Goal: Information Seeking & Learning: Check status

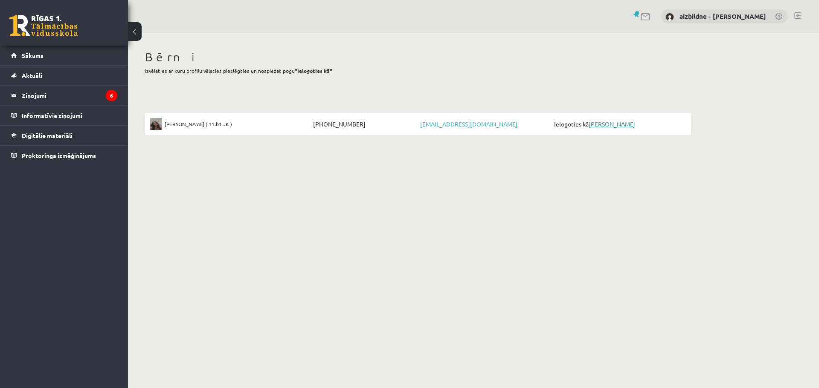
click at [609, 126] on link "[PERSON_NAME]" at bounding box center [612, 124] width 46 height 8
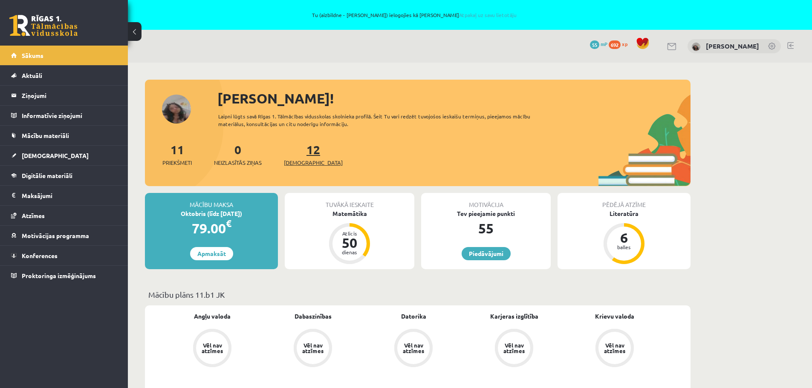
click at [299, 150] on link "12 Ieskaites" at bounding box center [313, 154] width 59 height 25
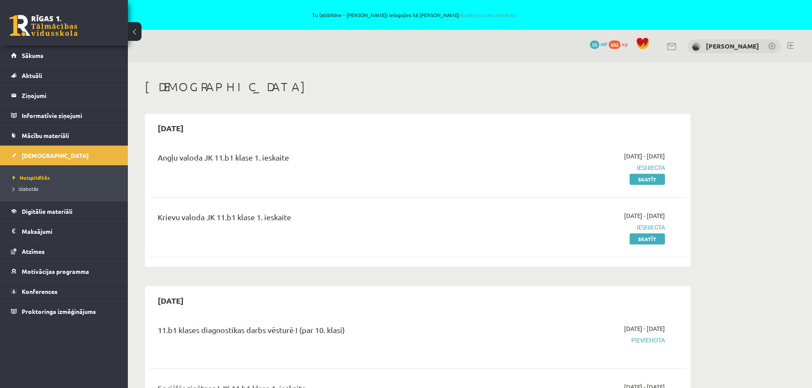
click at [621, 45] on span "692" at bounding box center [615, 45] width 12 height 9
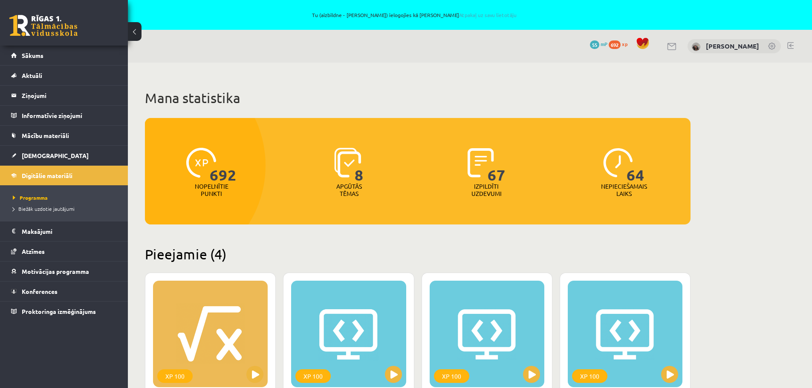
click at [487, 173] on img at bounding box center [481, 163] width 26 height 30
click at [484, 163] on img at bounding box center [481, 163] width 26 height 30
click at [487, 190] on p "Izpildīti uzdevumi" at bounding box center [486, 190] width 33 height 14
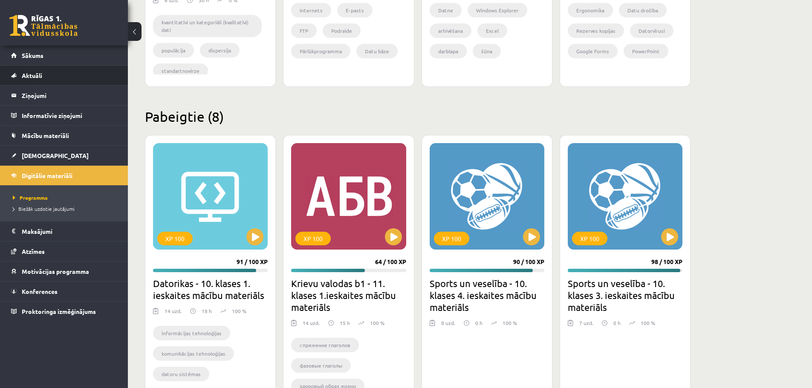
scroll to position [441, 0]
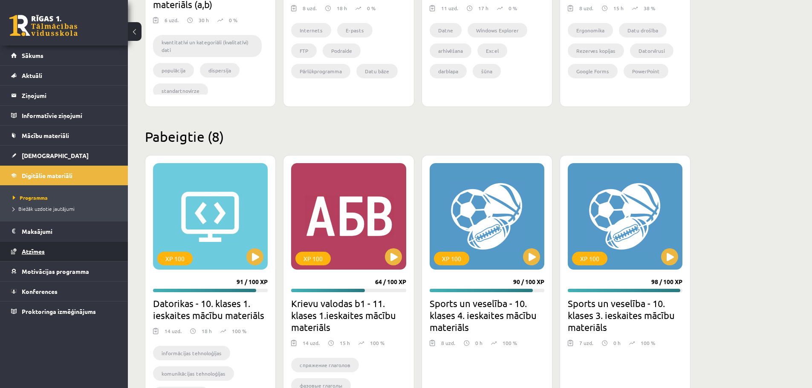
click at [39, 253] on span "Atzīmes" at bounding box center [33, 252] width 23 height 8
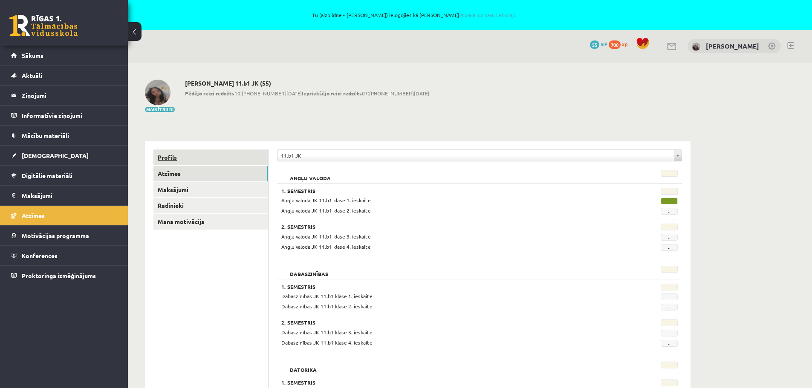
click at [168, 157] on link "Profils" at bounding box center [211, 158] width 115 height 16
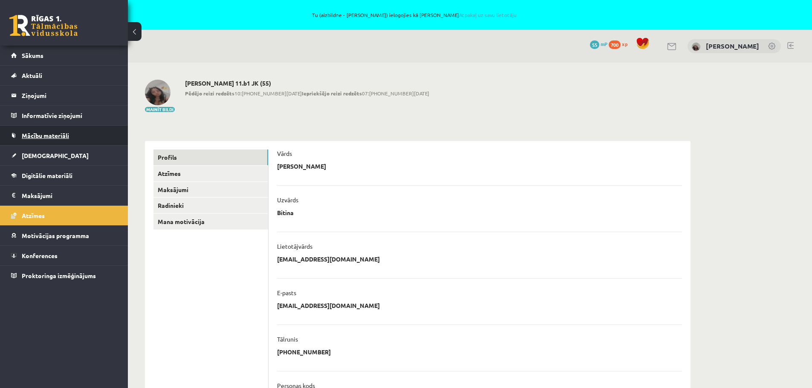
click at [50, 137] on span "Mācību materiāli" at bounding box center [45, 136] width 47 height 8
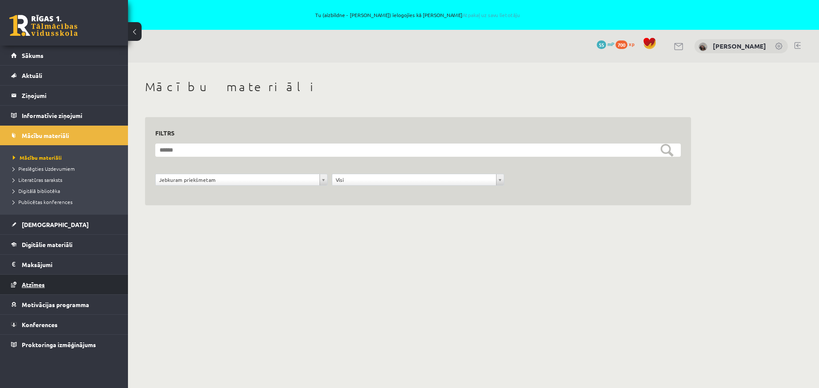
click at [33, 284] on span "Atzīmes" at bounding box center [33, 285] width 23 height 8
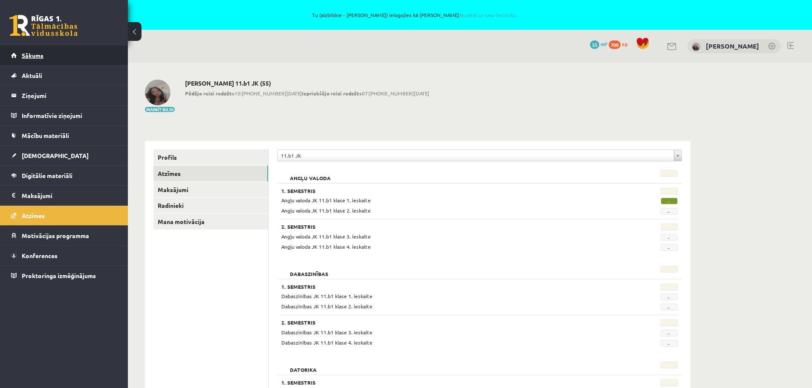
click at [30, 58] on span "Sākums" at bounding box center [33, 56] width 22 height 8
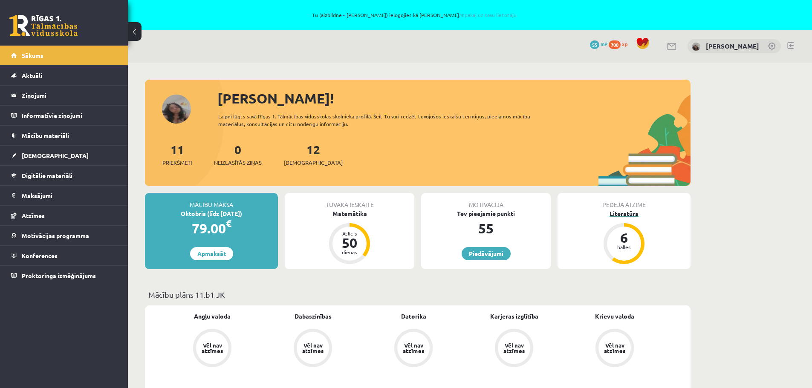
click at [619, 239] on div "6" at bounding box center [625, 238] width 26 height 14
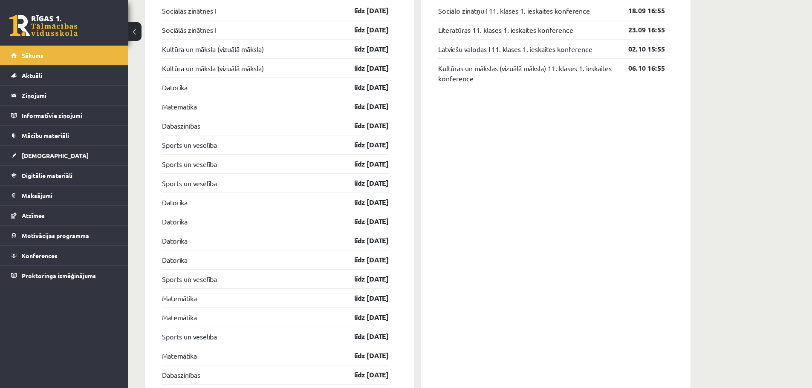
scroll to position [853, 0]
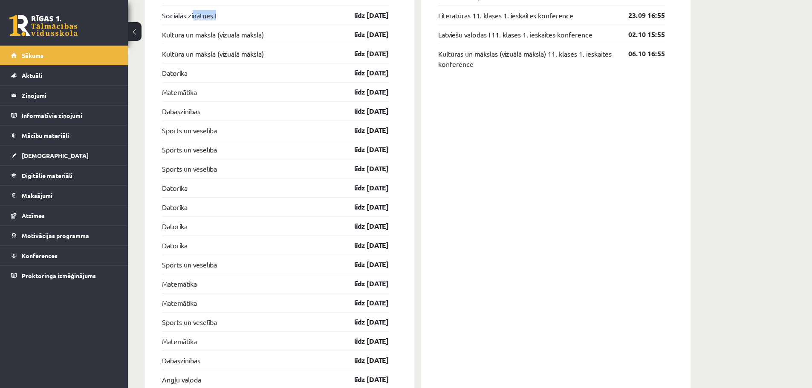
drag, startPoint x: 226, startPoint y: 14, endPoint x: 194, endPoint y: 14, distance: 32.0
click at [194, 14] on div "Sociālās zinātnes I līdz [DATE]" at bounding box center [275, 15] width 227 height 19
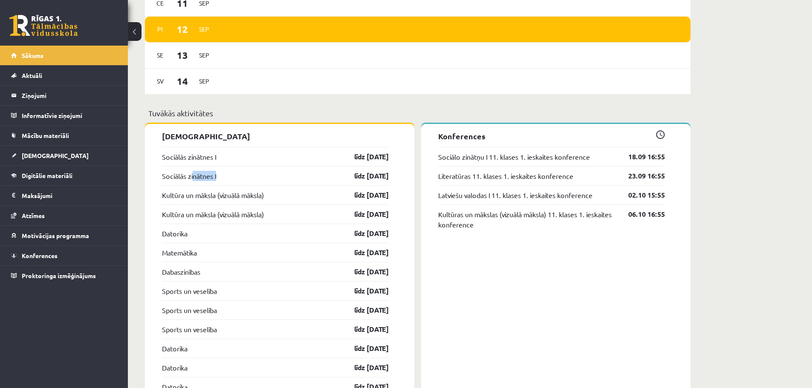
scroll to position [682, 0]
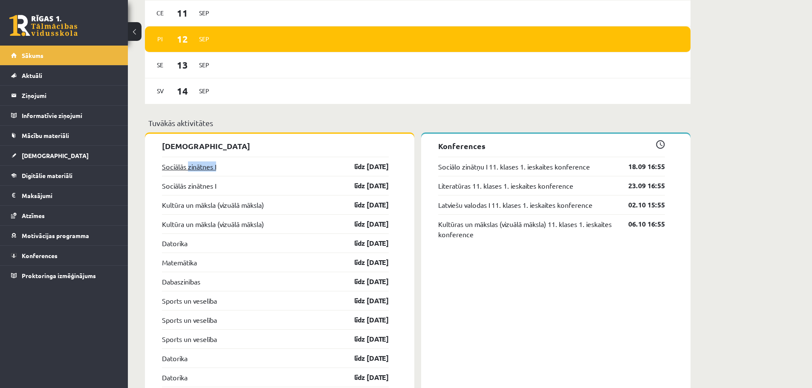
drag, startPoint x: 213, startPoint y: 166, endPoint x: 188, endPoint y: 164, distance: 25.3
click at [188, 164] on div "Sociālās zinātnes I līdz [DATE]" at bounding box center [275, 166] width 227 height 19
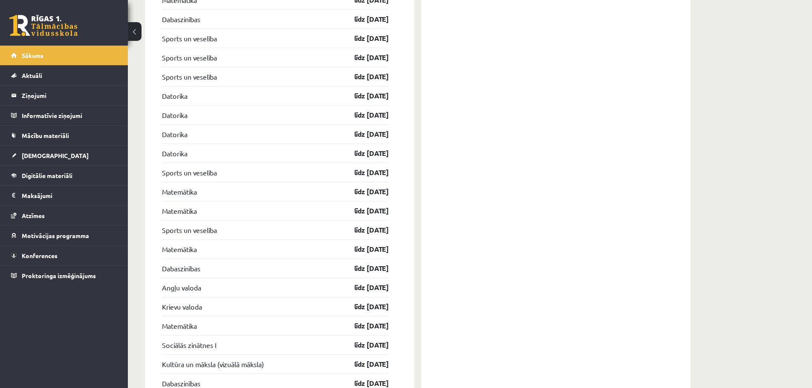
scroll to position [896, 0]
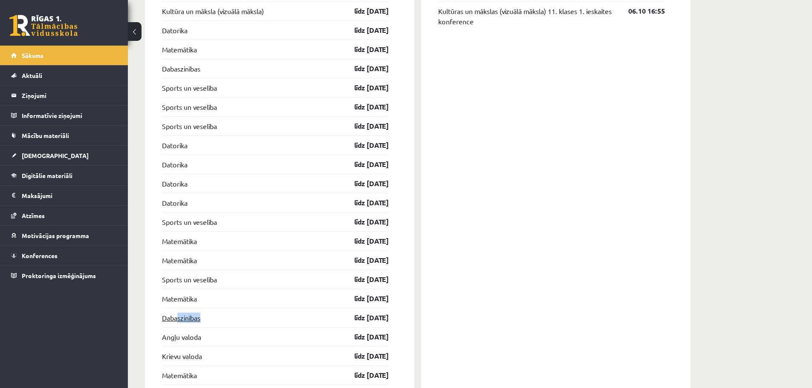
drag, startPoint x: 212, startPoint y: 320, endPoint x: 177, endPoint y: 317, distance: 35.5
click at [177, 317] on div "Dabaszinības līdz 31.10.25" at bounding box center [275, 317] width 227 height 19
drag, startPoint x: 286, startPoint y: 13, endPoint x: 243, endPoint y: 14, distance: 43.1
click at [243, 14] on div "Kultūra un māksla (vizuālā māksla) līdz 15.10.25" at bounding box center [275, 10] width 227 height 19
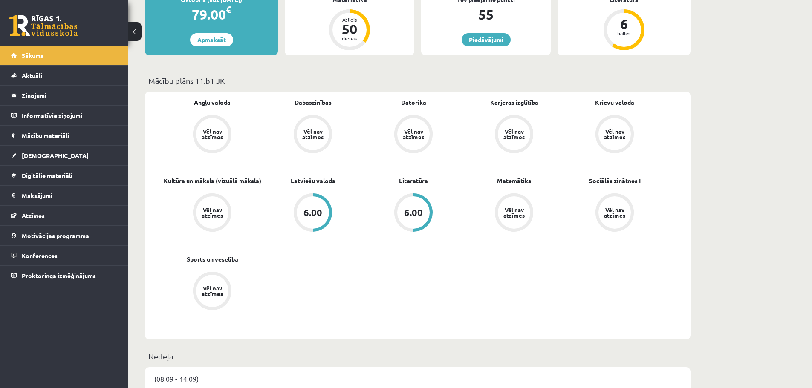
scroll to position [213, 0]
click at [618, 131] on div "Vēl nav atzīmes" at bounding box center [615, 135] width 24 height 11
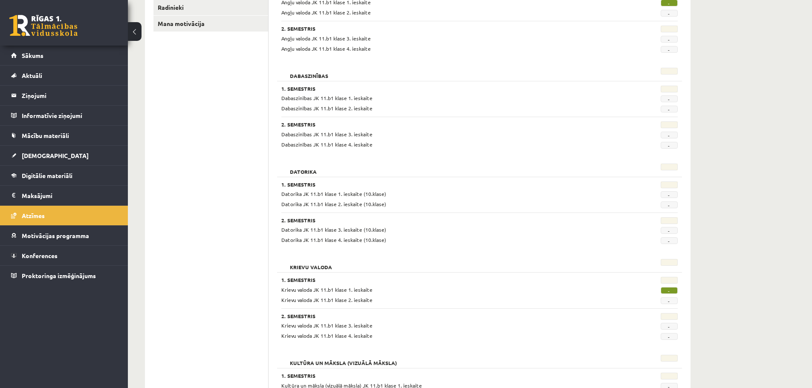
scroll to position [213, 0]
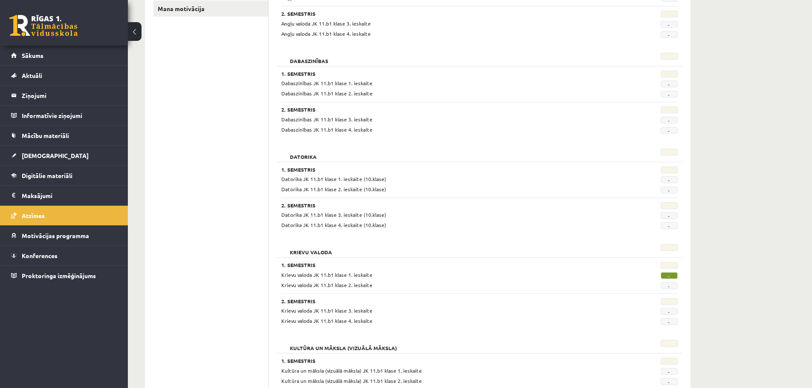
click at [673, 277] on span "-" at bounding box center [669, 276] width 17 height 7
drag, startPoint x: 665, startPoint y: 275, endPoint x: 672, endPoint y: 275, distance: 6.8
click at [672, 275] on span "-" at bounding box center [669, 276] width 17 height 7
click at [675, 276] on span "-" at bounding box center [669, 276] width 17 height 7
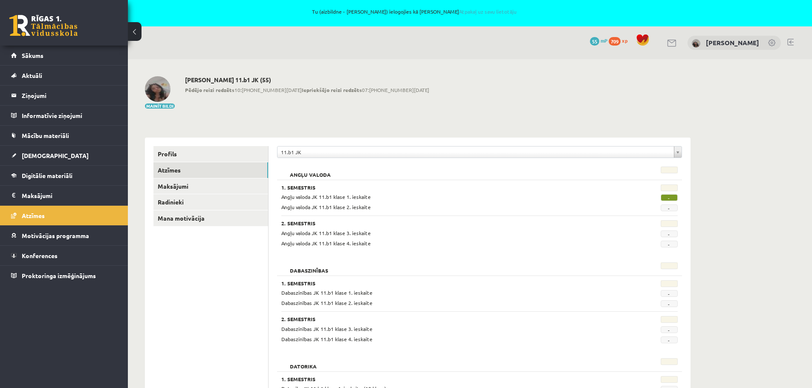
scroll to position [0, 0]
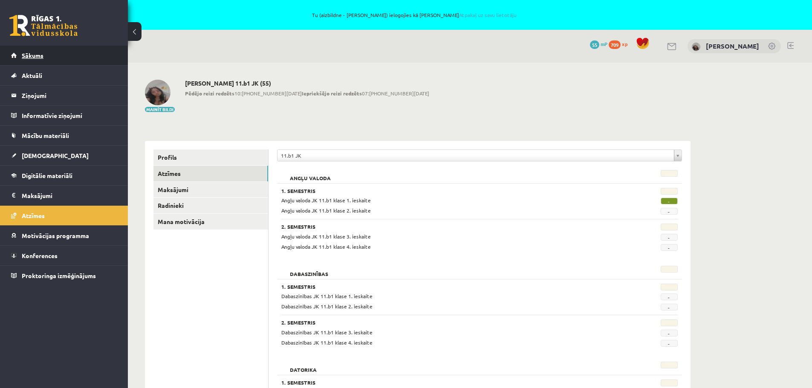
click at [28, 59] on link "Sākums" at bounding box center [64, 56] width 106 height 20
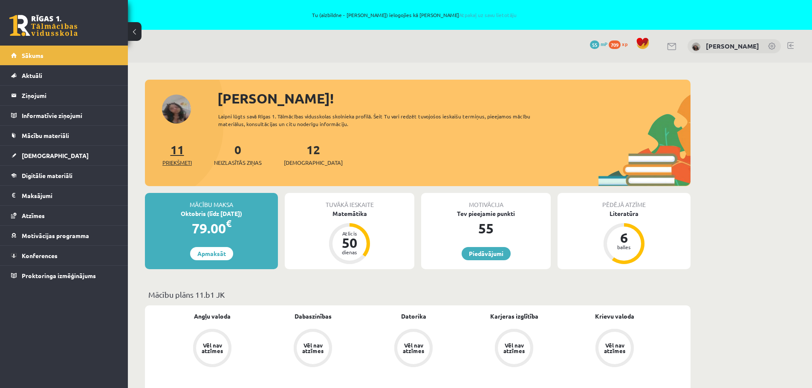
click at [182, 154] on link "11 Priekšmeti" at bounding box center [176, 154] width 29 height 25
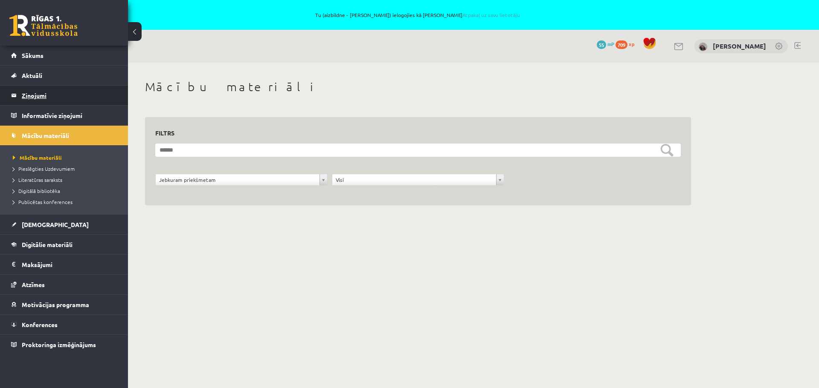
click at [31, 96] on legend "Ziņojumi 0" at bounding box center [70, 96] width 96 height 20
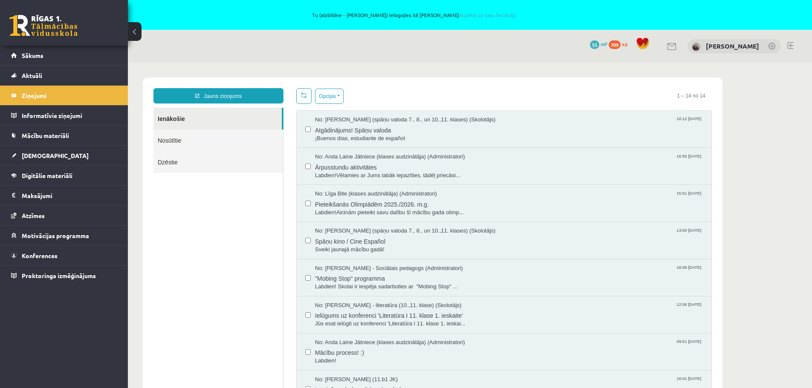
click at [168, 140] on link "Nosūtītie" at bounding box center [219, 141] width 130 height 22
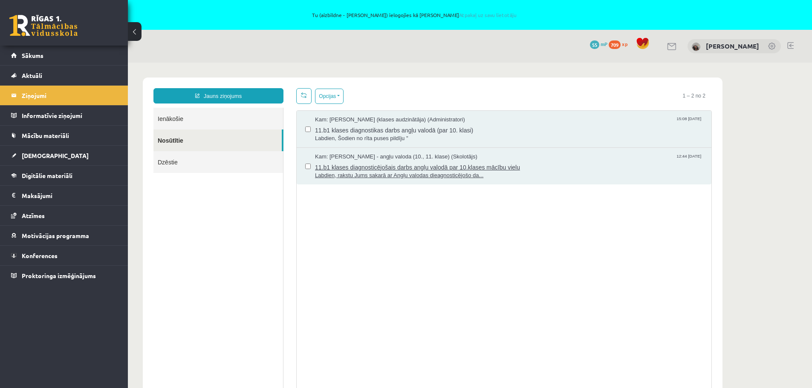
click at [384, 170] on span "11.b1 klases diagnosticējošais darbs angļu valodā par 10.klases mācību vielu" at bounding box center [509, 166] width 388 height 11
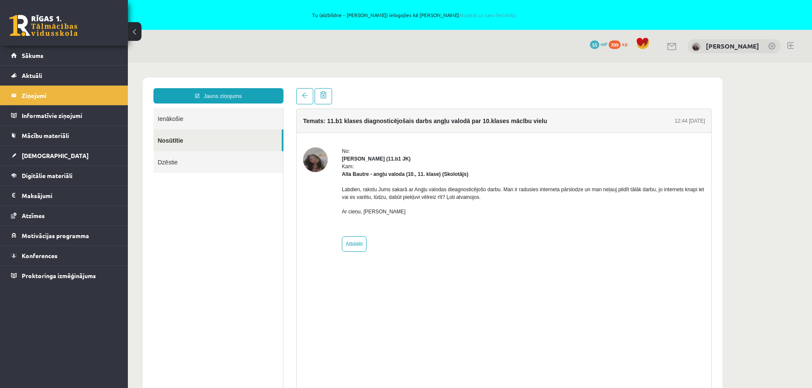
click at [169, 138] on link "Nosūtītie" at bounding box center [218, 141] width 128 height 22
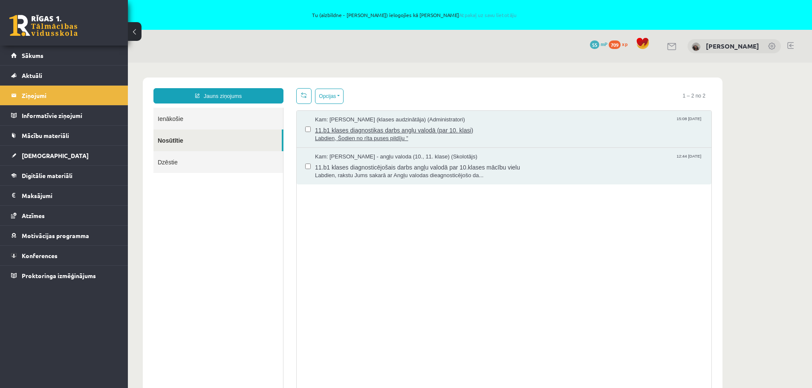
click at [434, 138] on span "Labdien, Šodien no rīta puses pildīju "" at bounding box center [509, 139] width 388 height 8
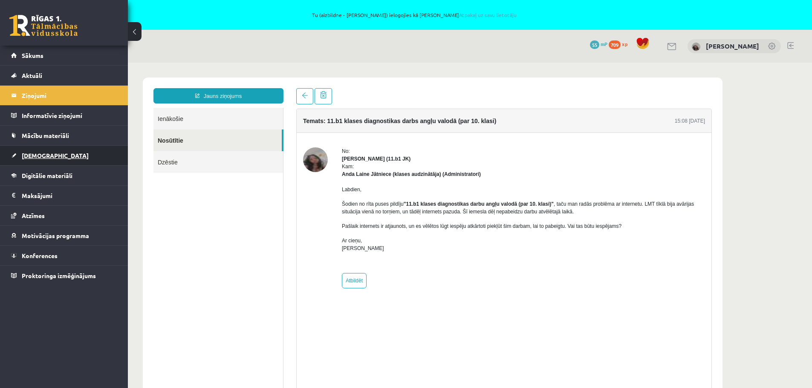
click at [36, 159] on link "[DEMOGRAPHIC_DATA]" at bounding box center [64, 156] width 106 height 20
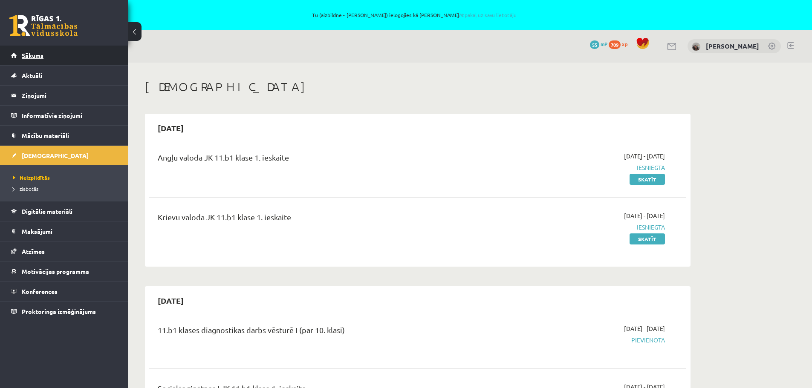
click at [35, 55] on span "Sākums" at bounding box center [33, 56] width 22 height 8
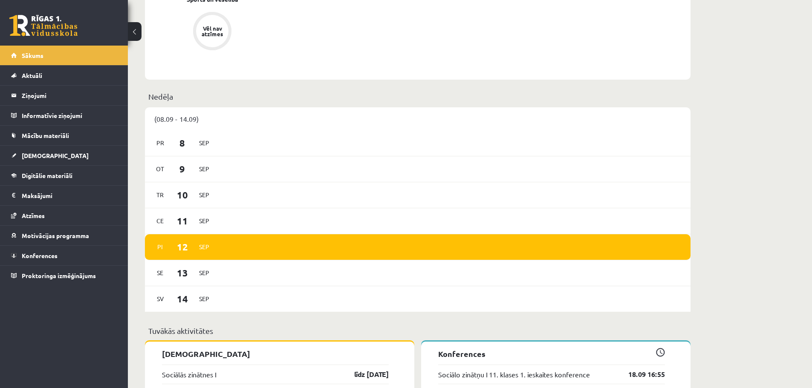
scroll to position [354, 0]
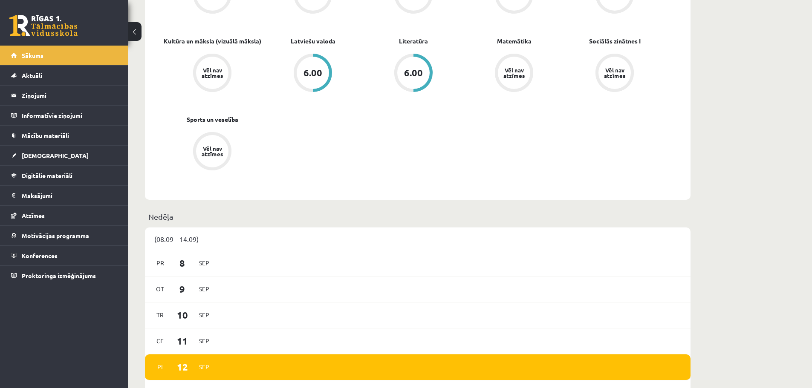
click at [164, 238] on div "(08.09 - 14.09)" at bounding box center [418, 239] width 546 height 23
click at [164, 217] on p "Nedēļa" at bounding box center [417, 217] width 539 height 12
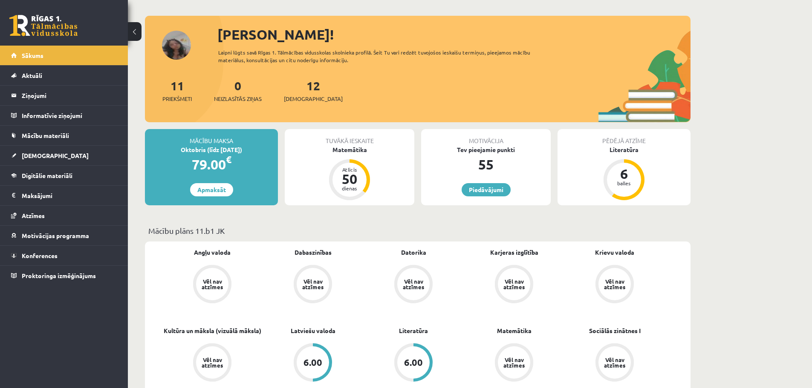
scroll to position [55, 0]
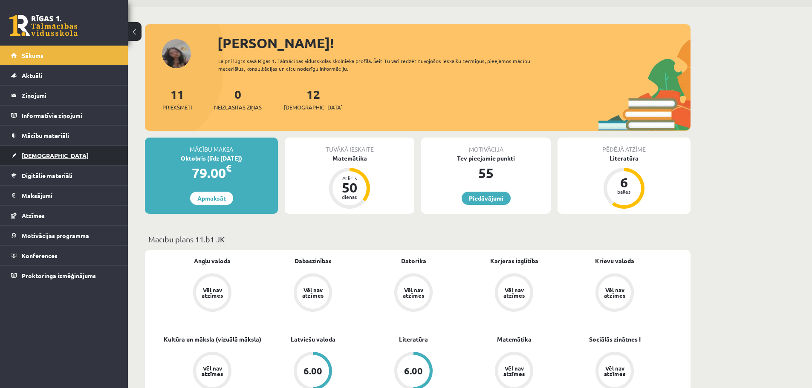
click at [42, 156] on span "[DEMOGRAPHIC_DATA]" at bounding box center [55, 156] width 67 height 8
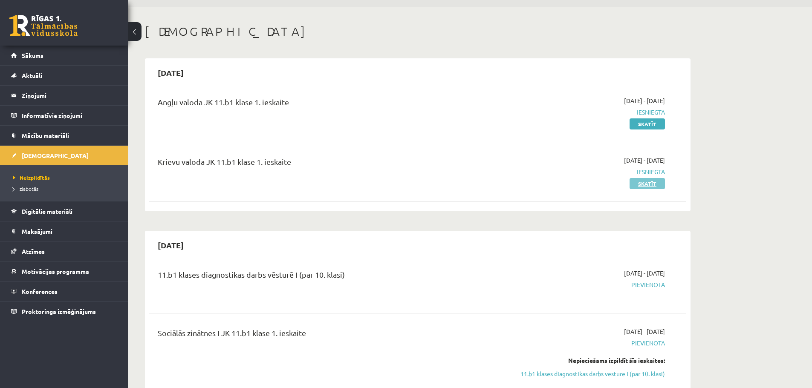
click at [642, 180] on link "Skatīt" at bounding box center [647, 183] width 35 height 11
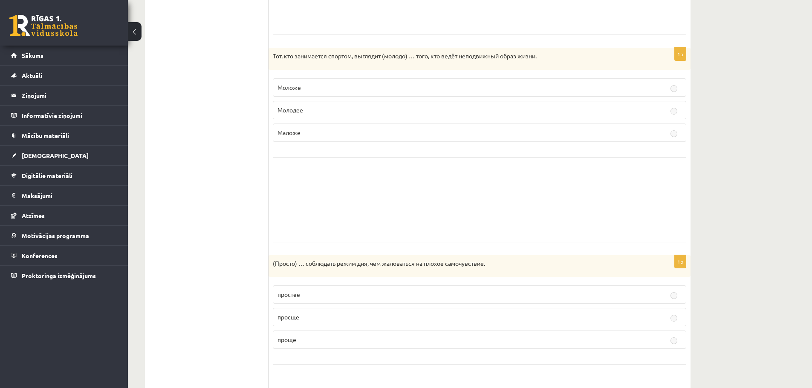
scroll to position [171, 0]
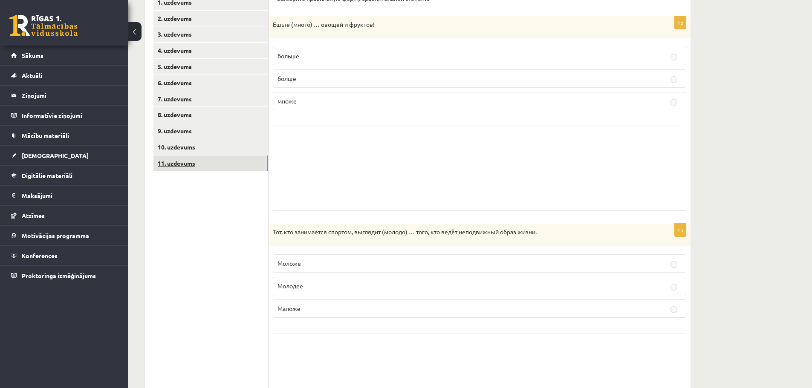
click at [185, 161] on link "11. uzdevums" at bounding box center [211, 164] width 115 height 16
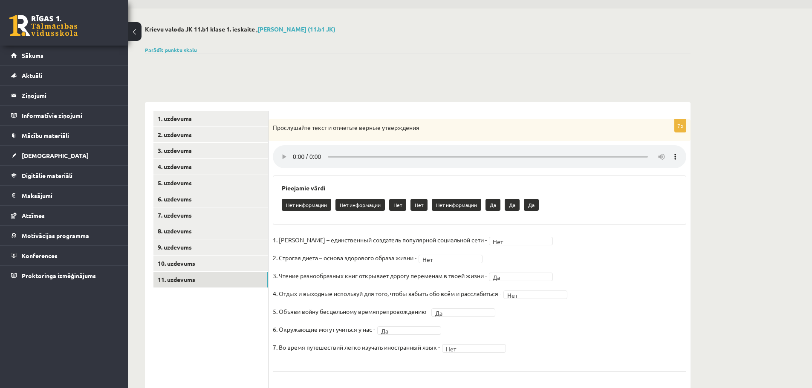
scroll to position [0, 0]
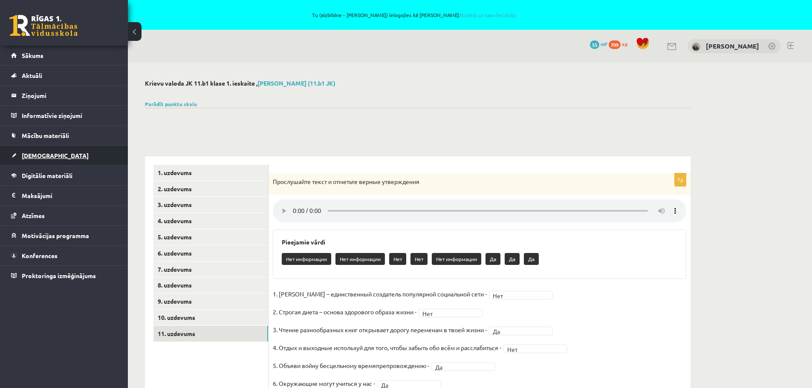
click at [38, 159] on span "[DEMOGRAPHIC_DATA]" at bounding box center [55, 156] width 67 height 8
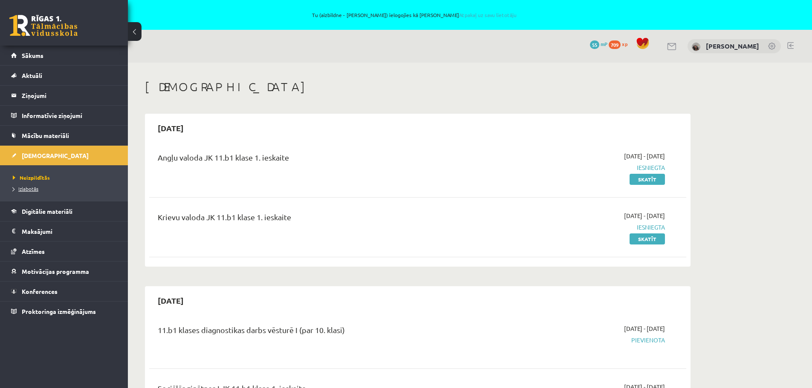
click at [31, 191] on span "Izlabotās" at bounding box center [26, 189] width 26 height 7
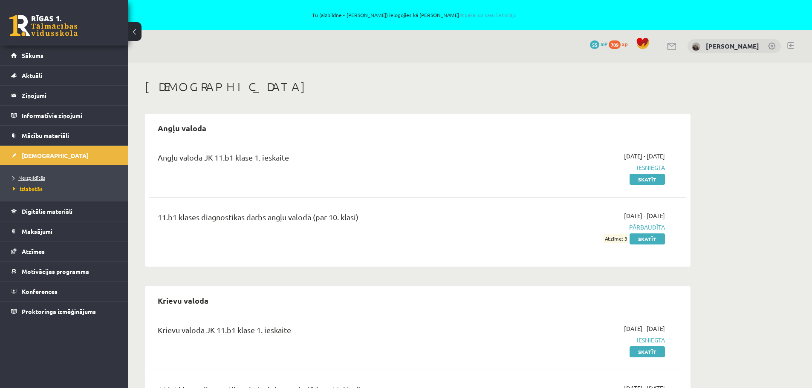
click at [35, 179] on span "Neizpildītās" at bounding box center [29, 177] width 32 height 7
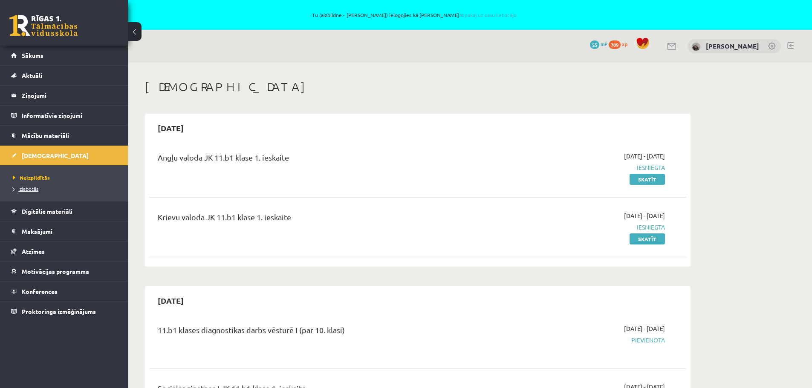
click at [31, 188] on span "Izlabotās" at bounding box center [26, 189] width 26 height 7
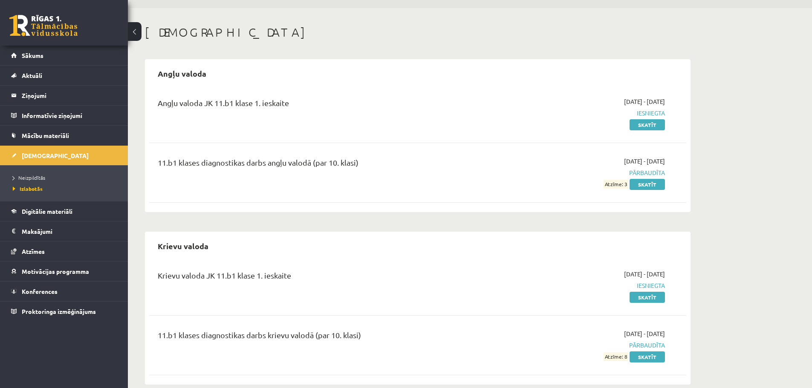
scroll to position [68, 0]
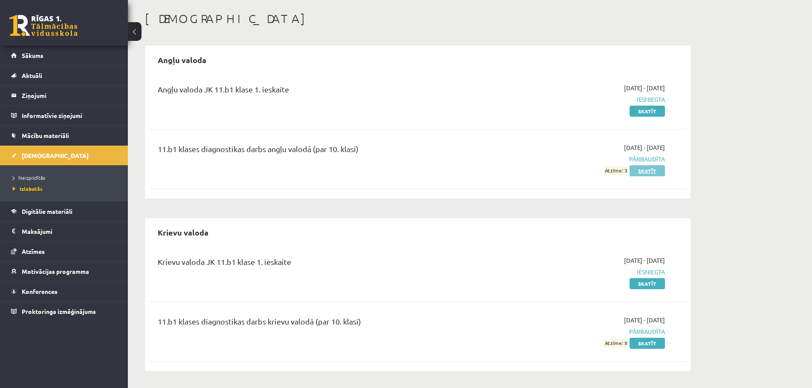
click at [644, 170] on link "Skatīt" at bounding box center [647, 170] width 35 height 11
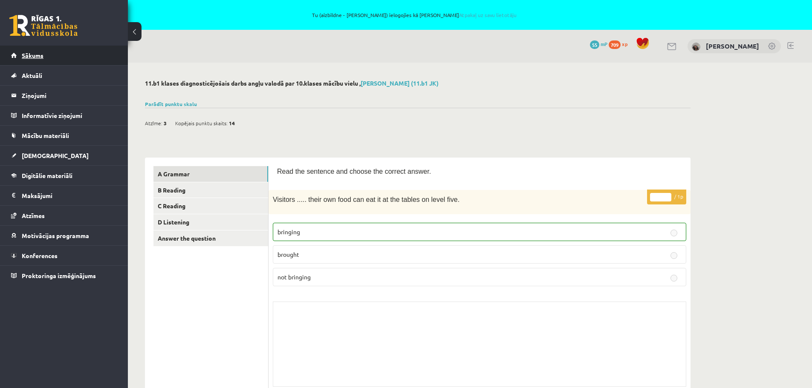
click at [32, 55] on span "Sākums" at bounding box center [33, 56] width 22 height 8
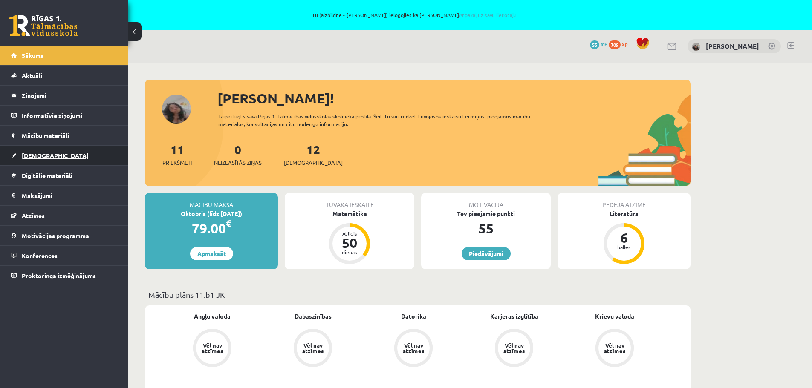
click at [23, 152] on link "[DEMOGRAPHIC_DATA]" at bounding box center [64, 156] width 106 height 20
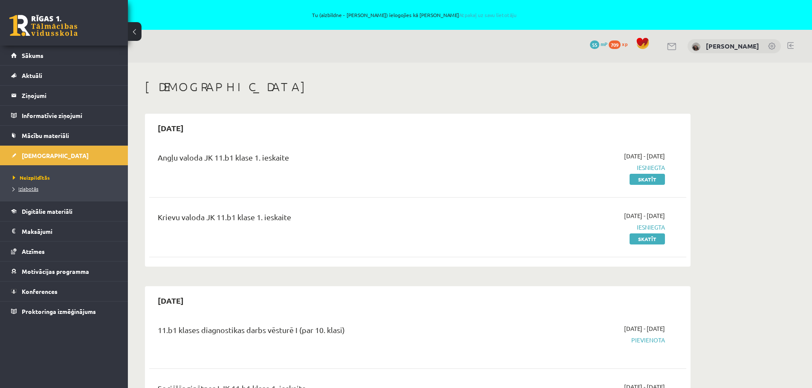
click at [20, 190] on span "Izlabotās" at bounding box center [26, 189] width 26 height 7
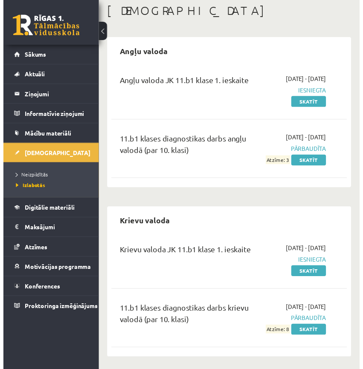
scroll to position [107, 0]
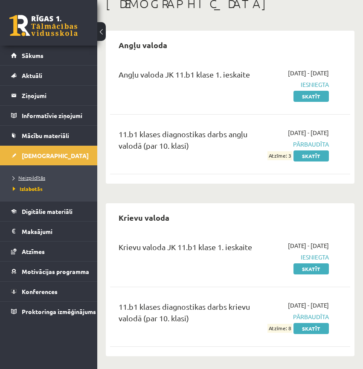
click at [37, 179] on span "Neizpildītās" at bounding box center [29, 177] width 32 height 7
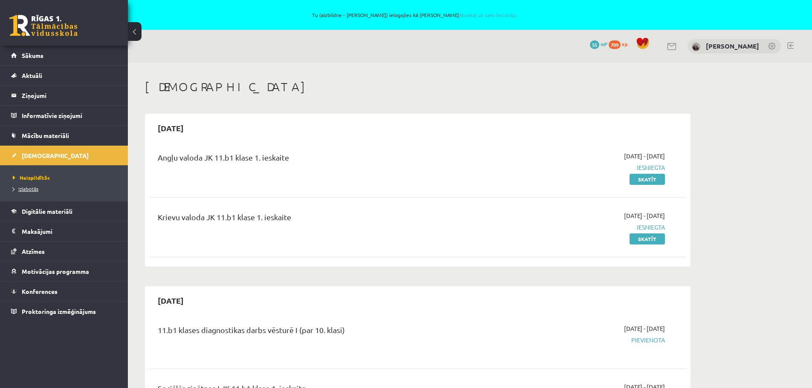
click at [25, 190] on span "Izlabotās" at bounding box center [26, 189] width 26 height 7
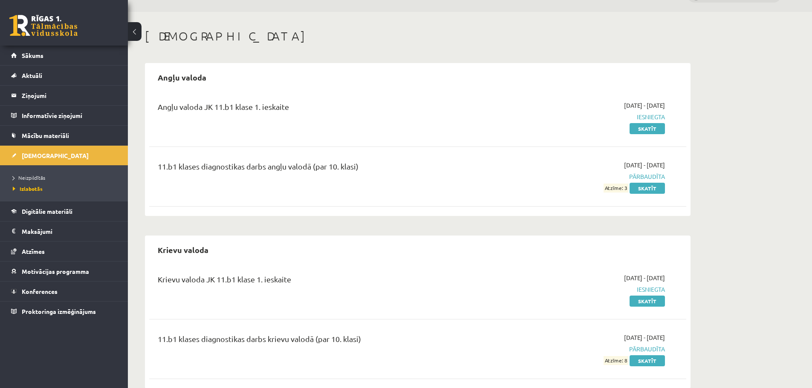
scroll to position [68, 0]
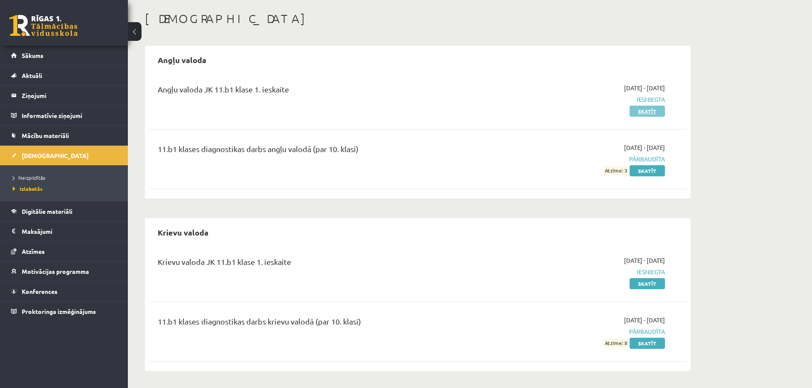
click at [648, 111] on link "Skatīt" at bounding box center [647, 111] width 35 height 11
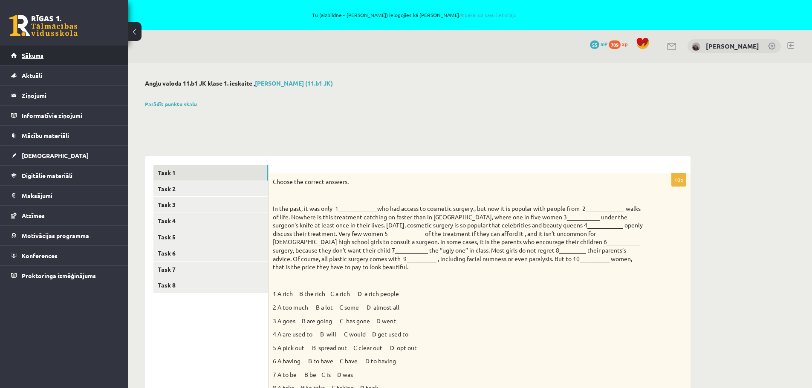
click at [33, 56] on span "Sākums" at bounding box center [33, 56] width 22 height 8
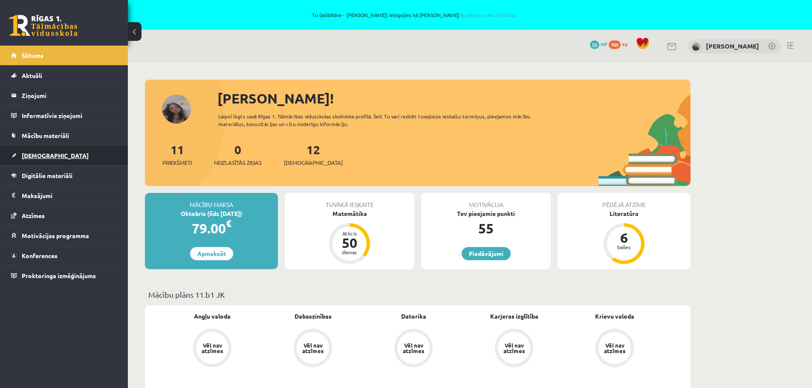
click at [24, 154] on span "[DEMOGRAPHIC_DATA]" at bounding box center [55, 156] width 67 height 8
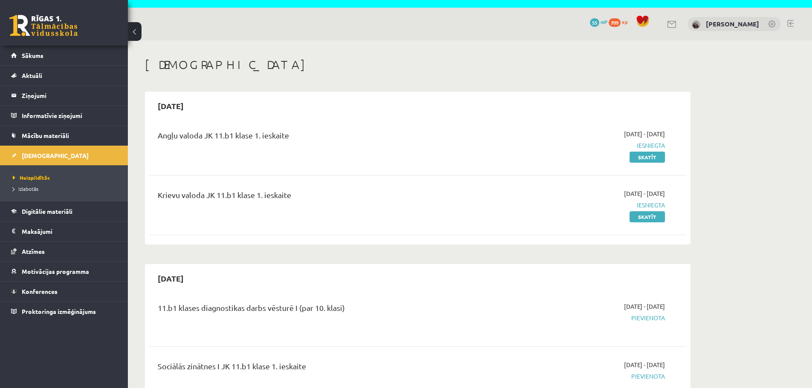
scroll to position [43, 0]
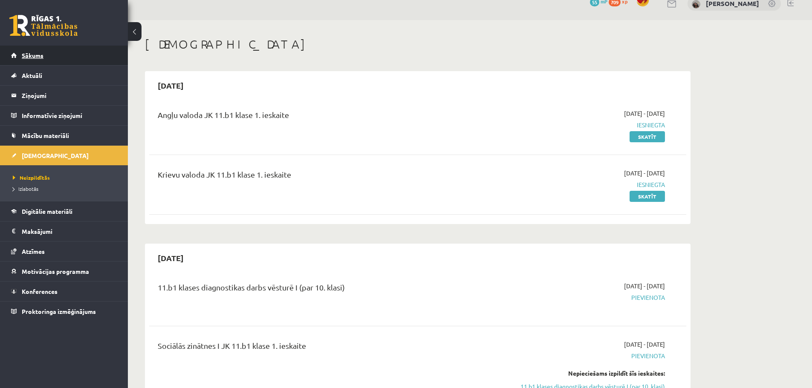
click at [43, 54] on span "Sākums" at bounding box center [33, 56] width 22 height 8
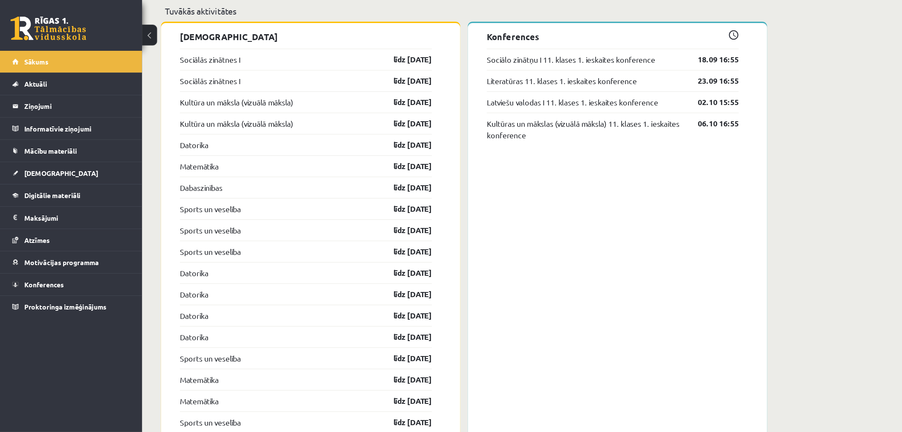
scroll to position [810, 0]
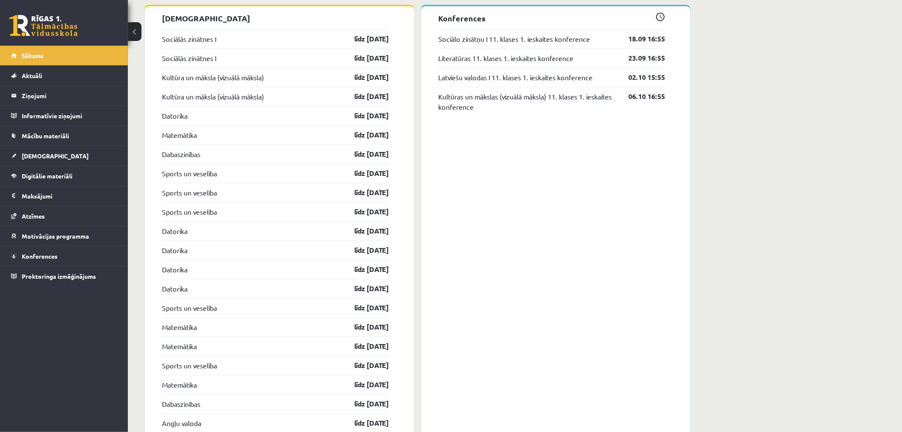
click at [804, 77] on div "Sveika, Laura! Laipni lūgts savā Rīgas 1. Tālmācības vidusskolas skolnieka prof…" at bounding box center [515, 60] width 774 height 1617
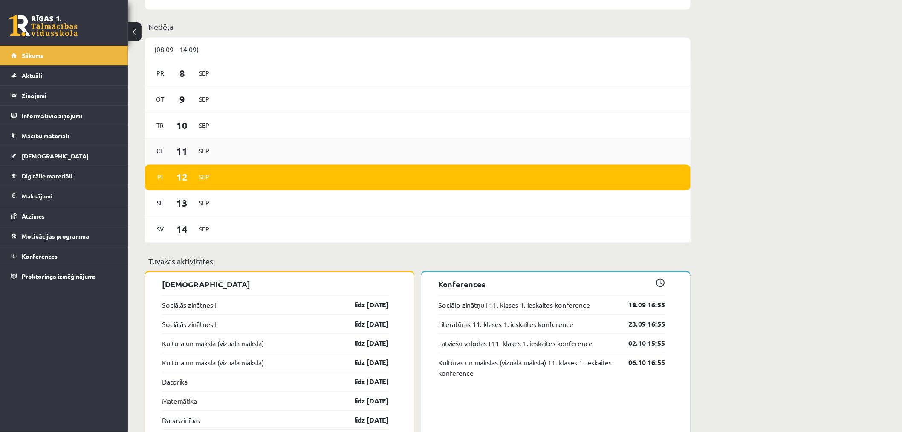
scroll to position [526, 0]
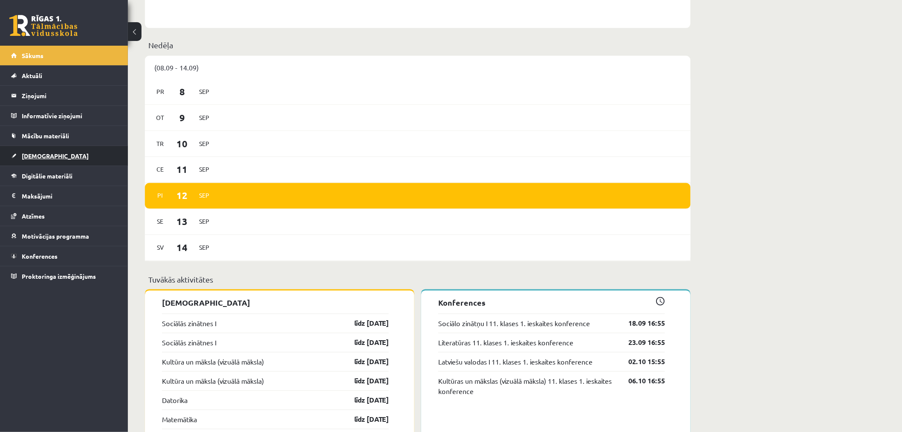
click at [31, 155] on span "[DEMOGRAPHIC_DATA]" at bounding box center [55, 156] width 67 height 8
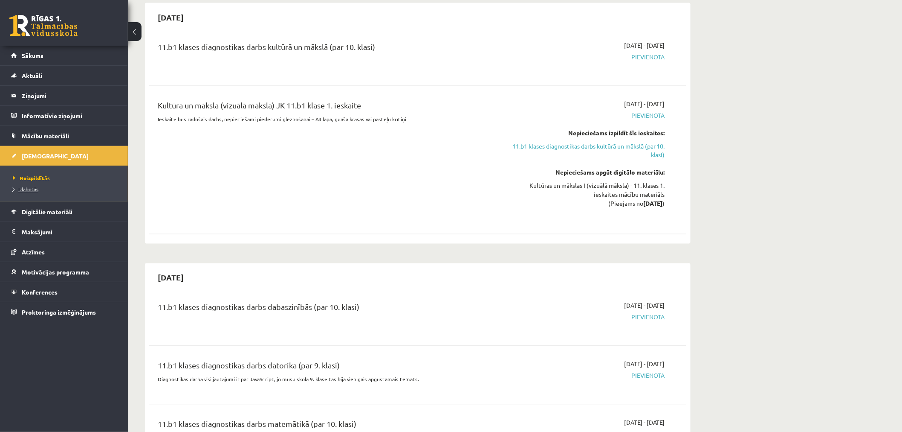
click at [23, 188] on span "Izlabotās" at bounding box center [26, 189] width 26 height 7
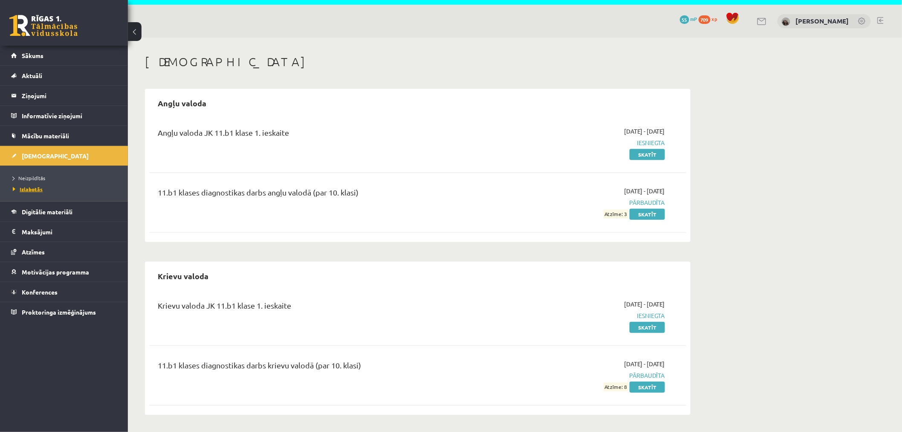
scroll to position [25, 0]
drag, startPoint x: 893, startPoint y: 162, endPoint x: 606, endPoint y: 16, distance: 322.1
click at [812, 162] on div "Ieskaites Angļu valoda Angļu valoda JK 11.b1 klase 1. ieskaite 2025-09-01 - 202…" at bounding box center [515, 235] width 774 height 394
click at [36, 55] on span "Sākums" at bounding box center [33, 56] width 22 height 8
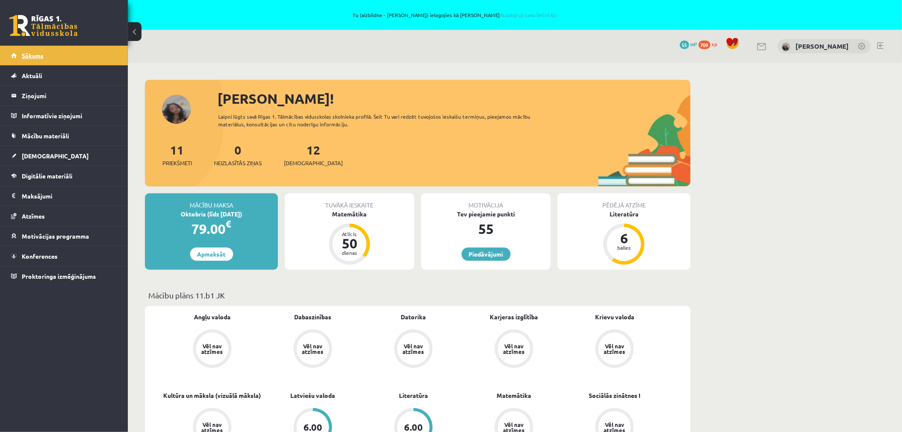
click at [35, 52] on span "Sākums" at bounding box center [33, 56] width 22 height 8
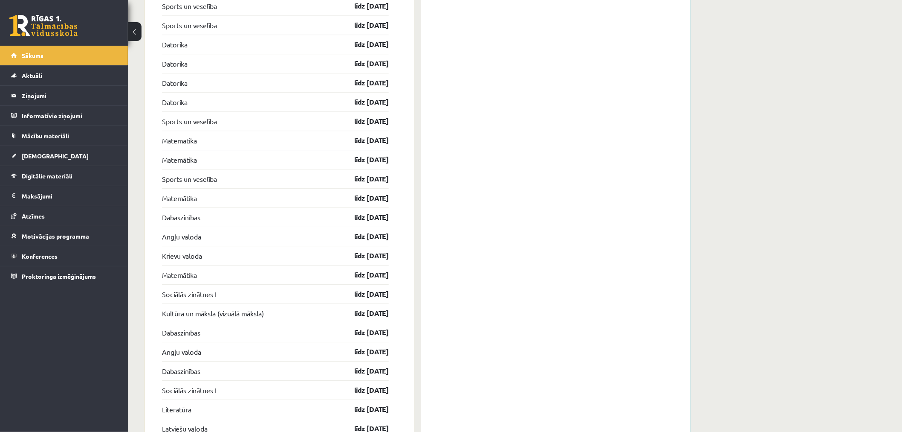
scroll to position [1013, 0]
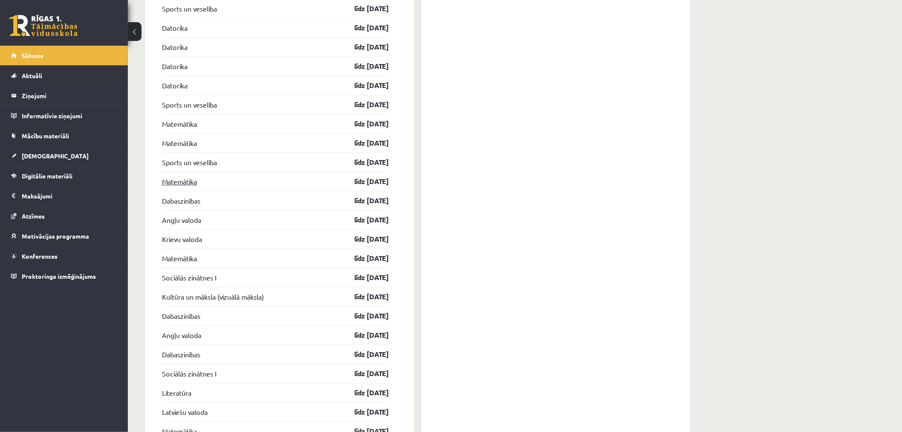
click at [181, 180] on link "Matemātika" at bounding box center [179, 181] width 35 height 10
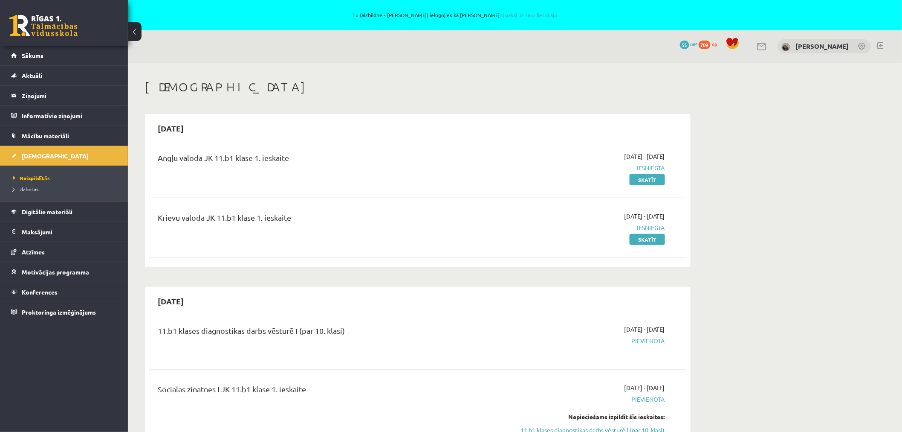
click at [654, 165] on span "Iesniegta" at bounding box center [584, 167] width 161 height 9
click at [652, 339] on span "Pievienota" at bounding box center [584, 340] width 161 height 9
click at [37, 58] on span "Sākums" at bounding box center [33, 56] width 22 height 8
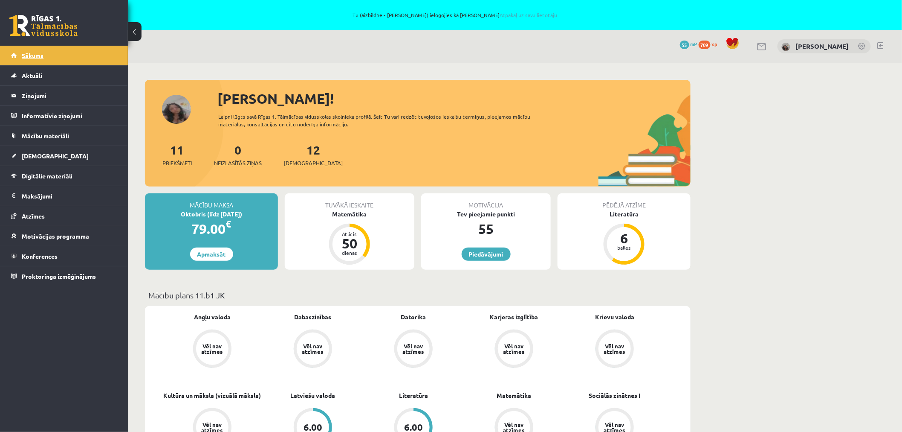
click at [36, 56] on span "Sākums" at bounding box center [33, 56] width 22 height 8
click at [854, 44] on div "[PERSON_NAME]" at bounding box center [824, 46] width 93 height 14
